Goal: Find specific page/section: Find specific page/section

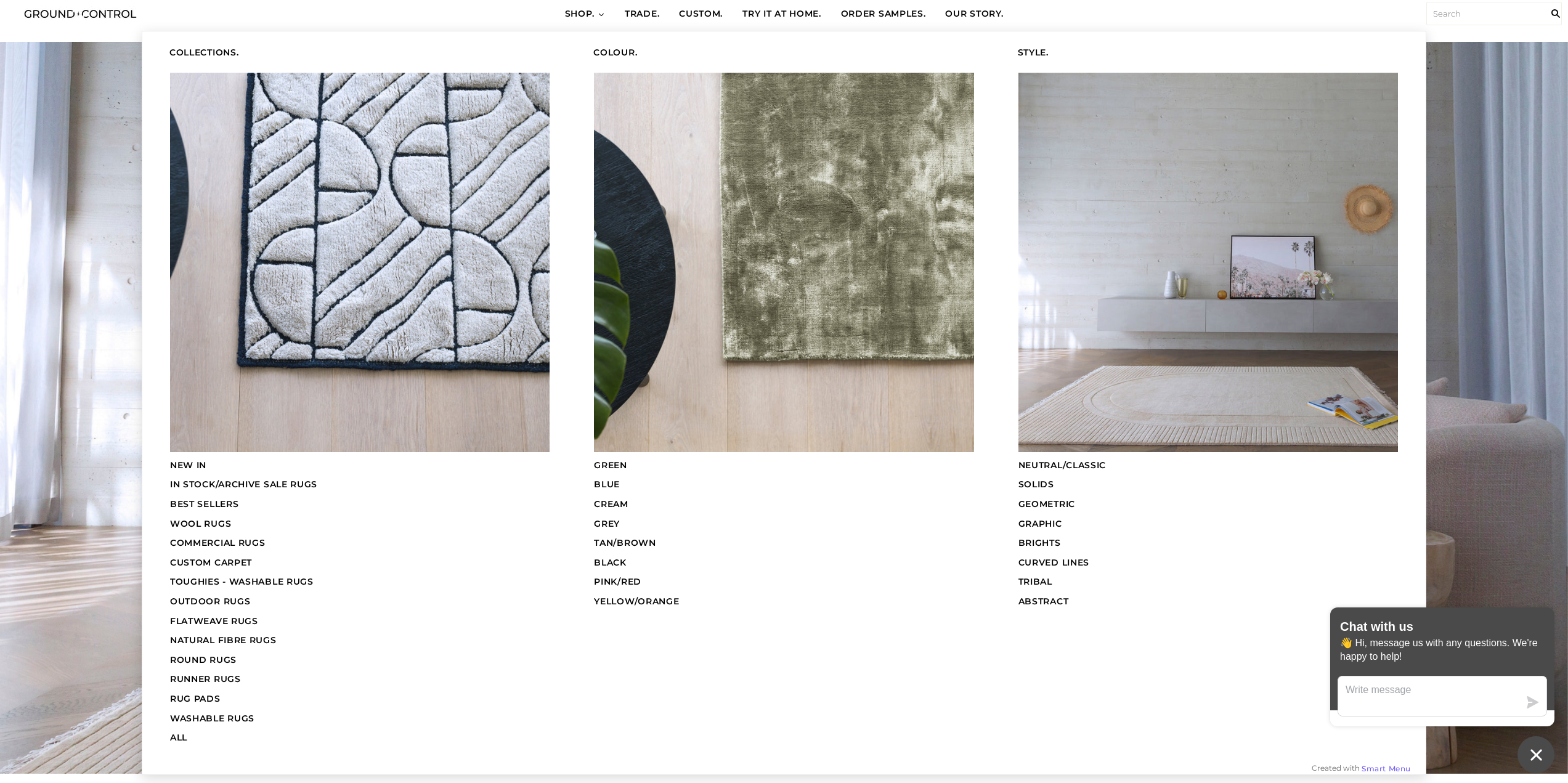
scroll to position [62, 0]
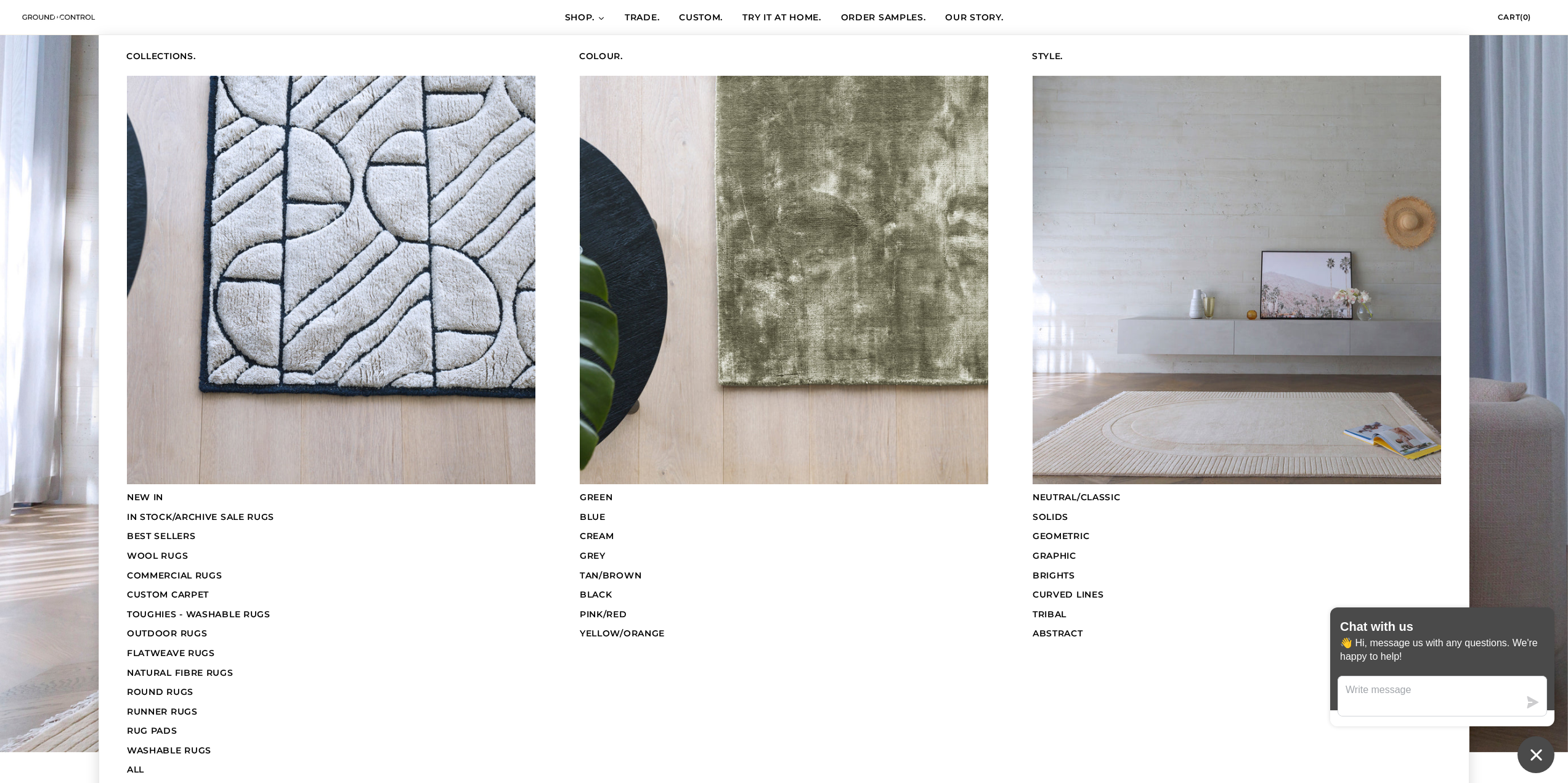
click at [180, 578] on span "COMMERCIAL RUGS" at bounding box center [175, 575] width 96 height 11
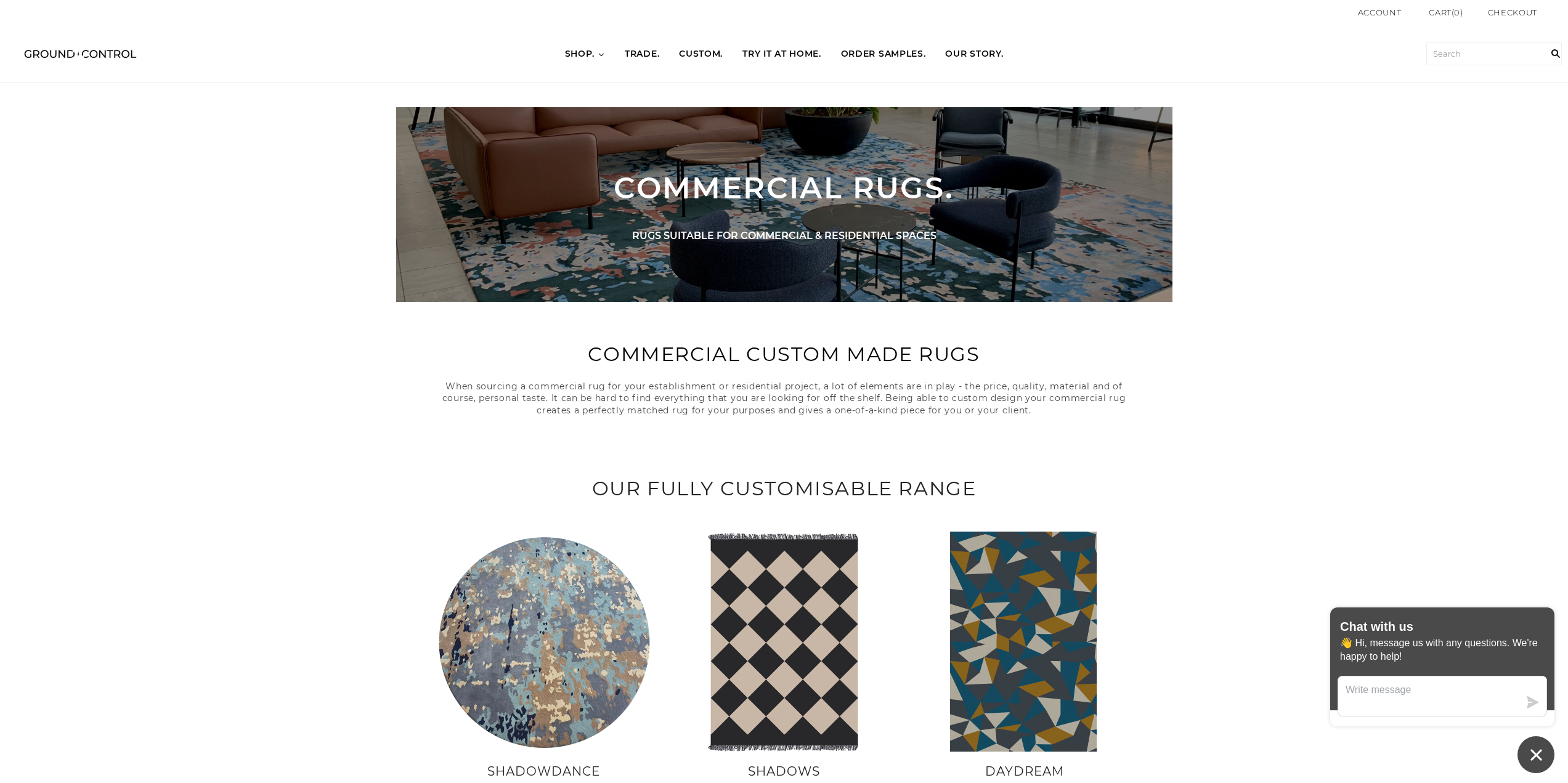
click at [644, 56] on span "TRADE." at bounding box center [641, 54] width 34 height 13
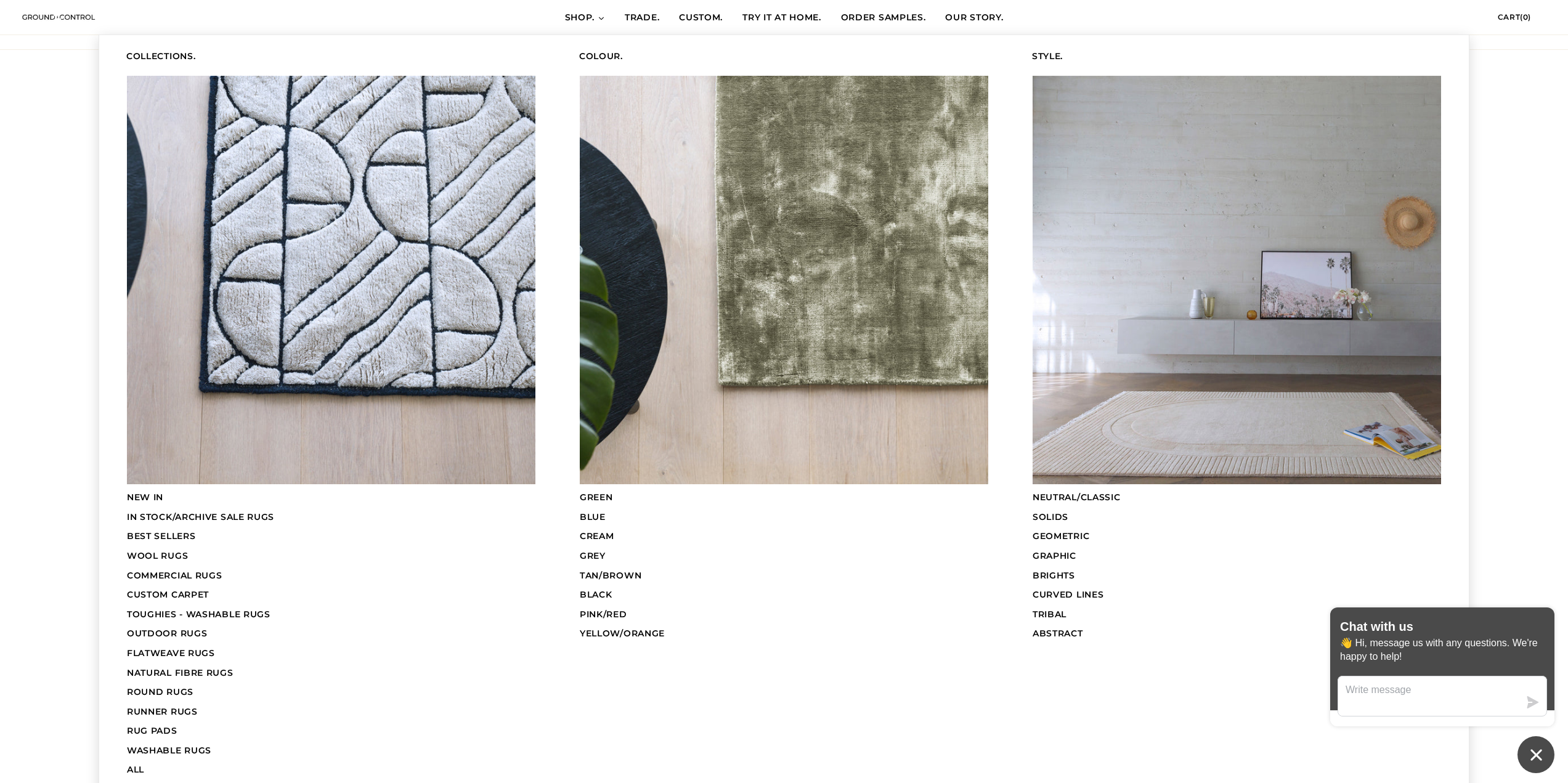
scroll to position [62, 0]
click at [198, 650] on span "FLATWEAVE RUGS" at bounding box center [171, 652] width 88 height 11
click at [187, 575] on span "COMMERCIAL RUGS" at bounding box center [175, 575] width 96 height 11
